Goal: Learn about a topic

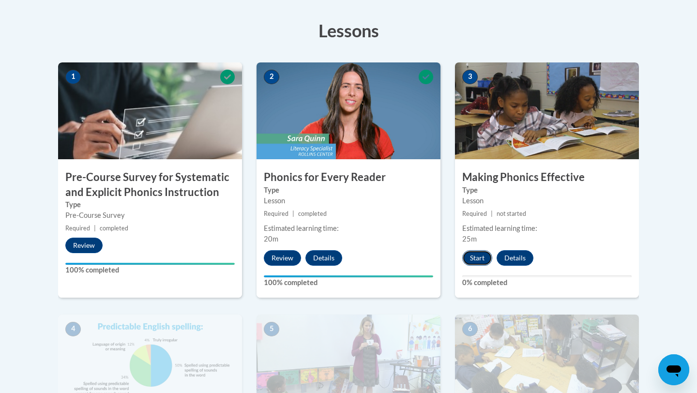
click at [483, 251] on button "Start" at bounding box center [477, 257] width 30 height 15
